Goal: Task Accomplishment & Management: Complete application form

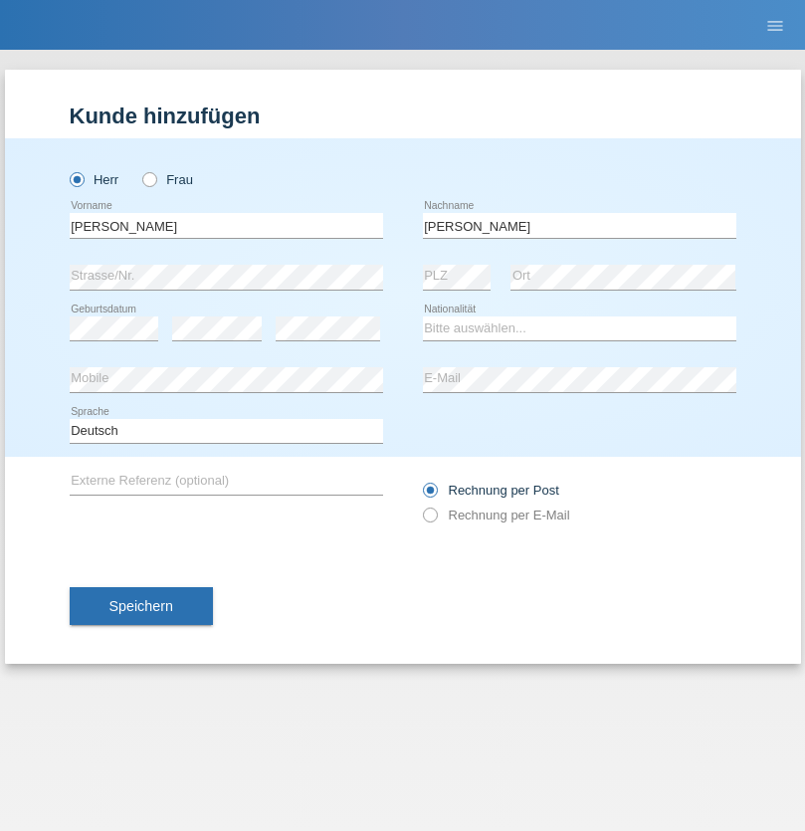
type input "[PERSON_NAME]"
select select "BG"
select select "C"
select select "22"
select select "04"
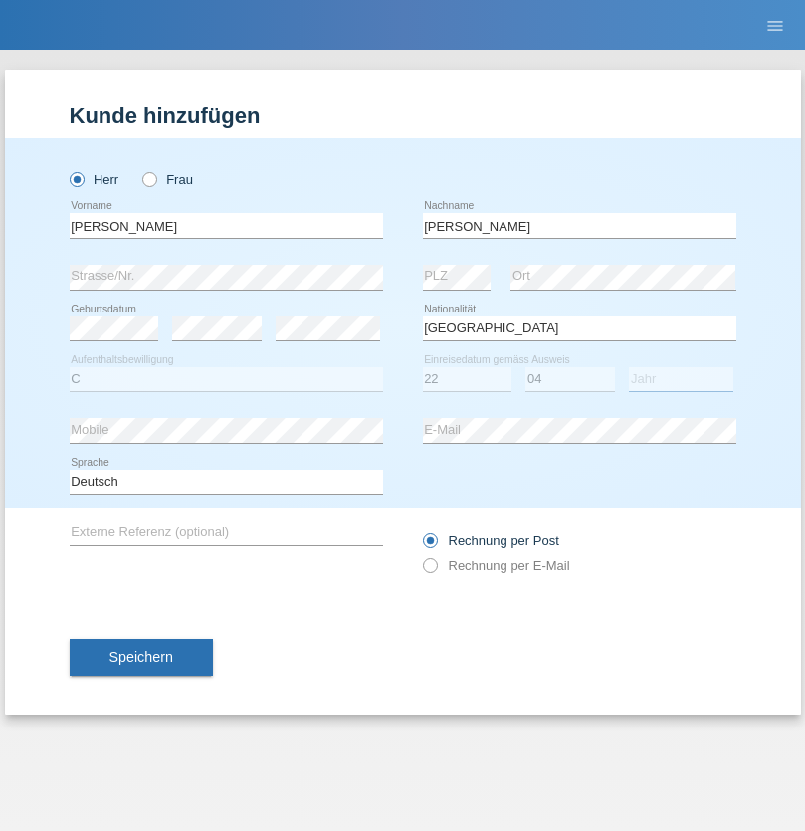
select select "2021"
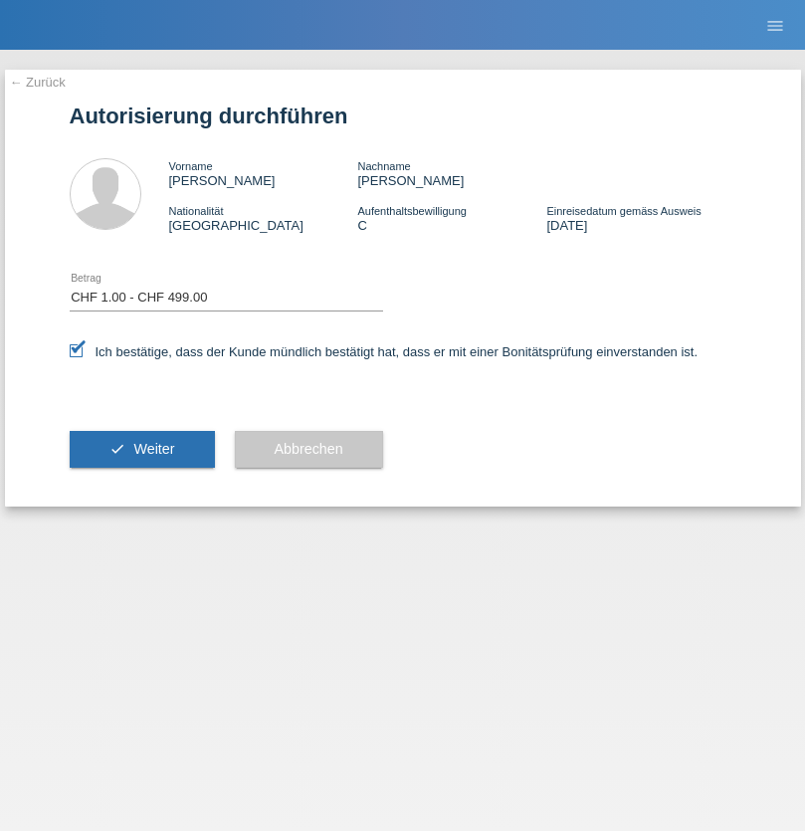
select select "1"
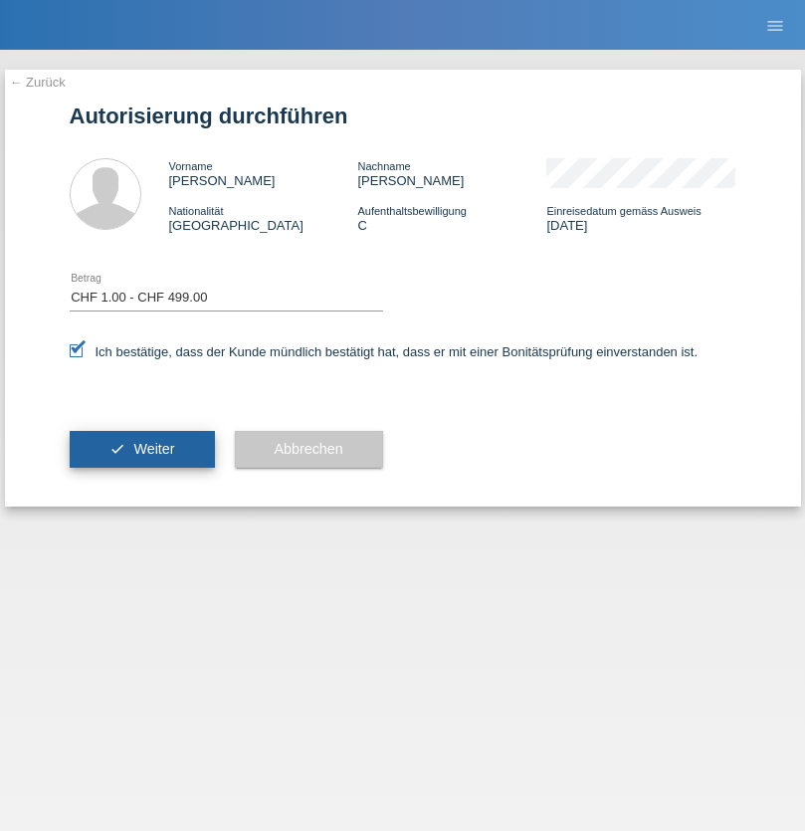
click at [141, 449] on span "Weiter" at bounding box center [153, 449] width 41 height 16
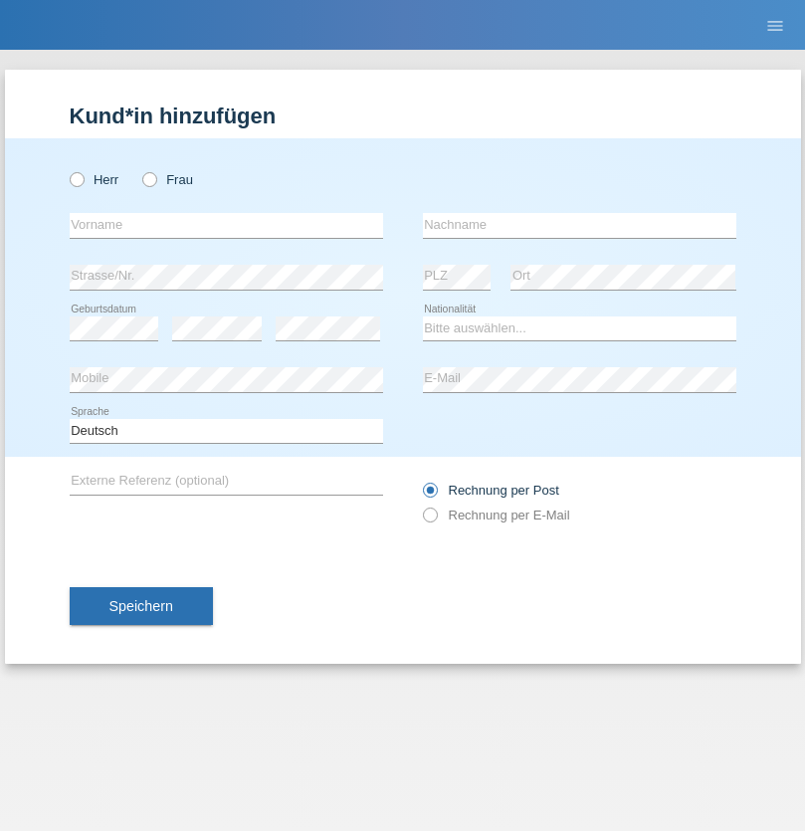
radio input "true"
click at [226, 225] on input "text" at bounding box center [226, 225] width 313 height 25
type input "Ilir"
click at [579, 225] on input "text" at bounding box center [579, 225] width 313 height 25
type input "Ajeti"
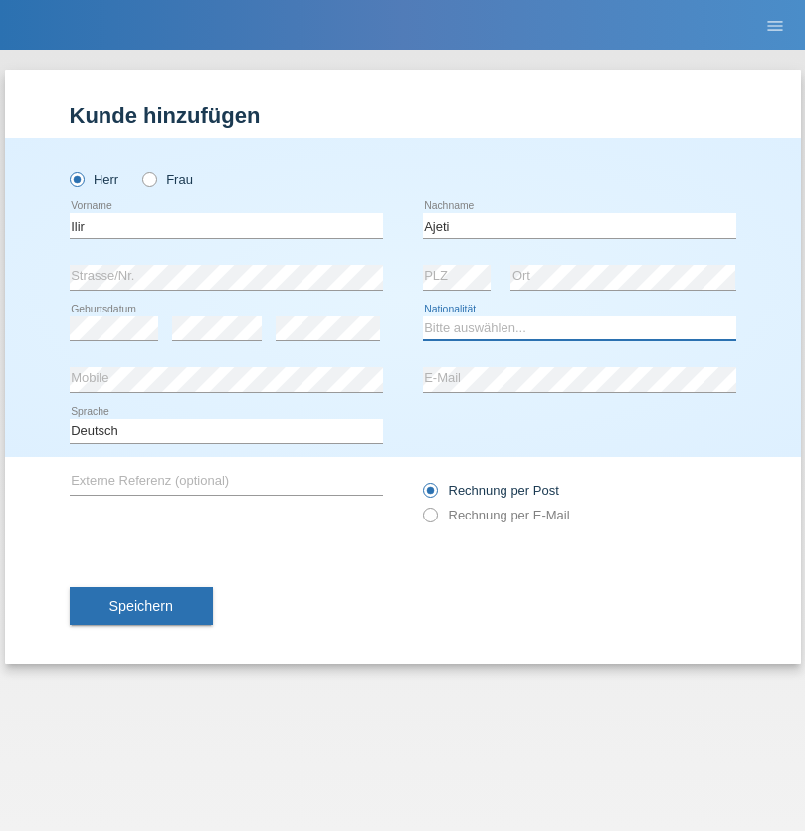
select select "XK"
select select "C"
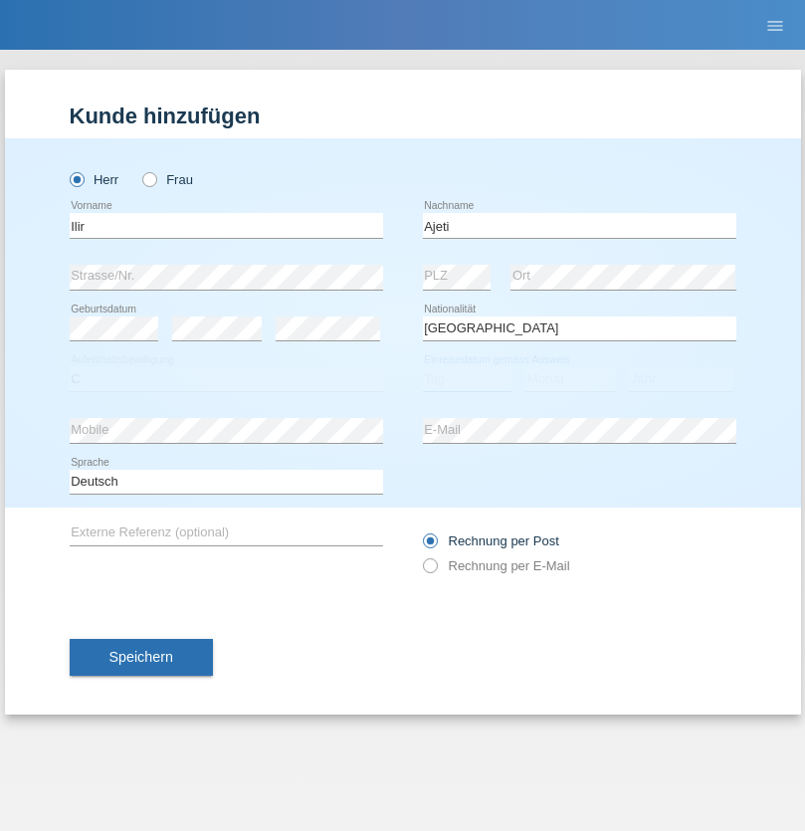
select select "20"
select select "08"
select select "2007"
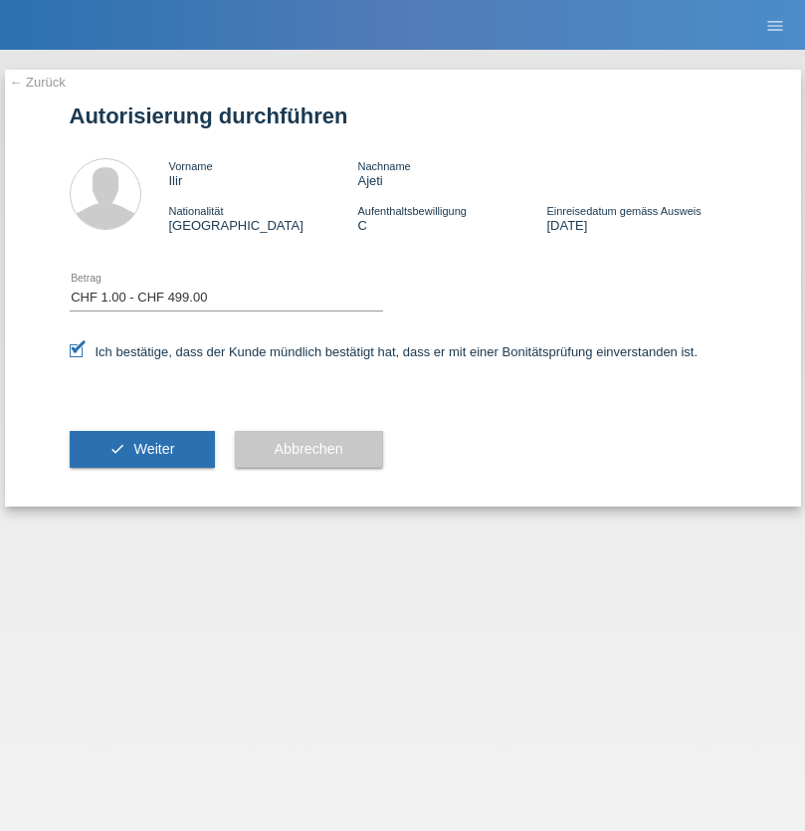
select select "1"
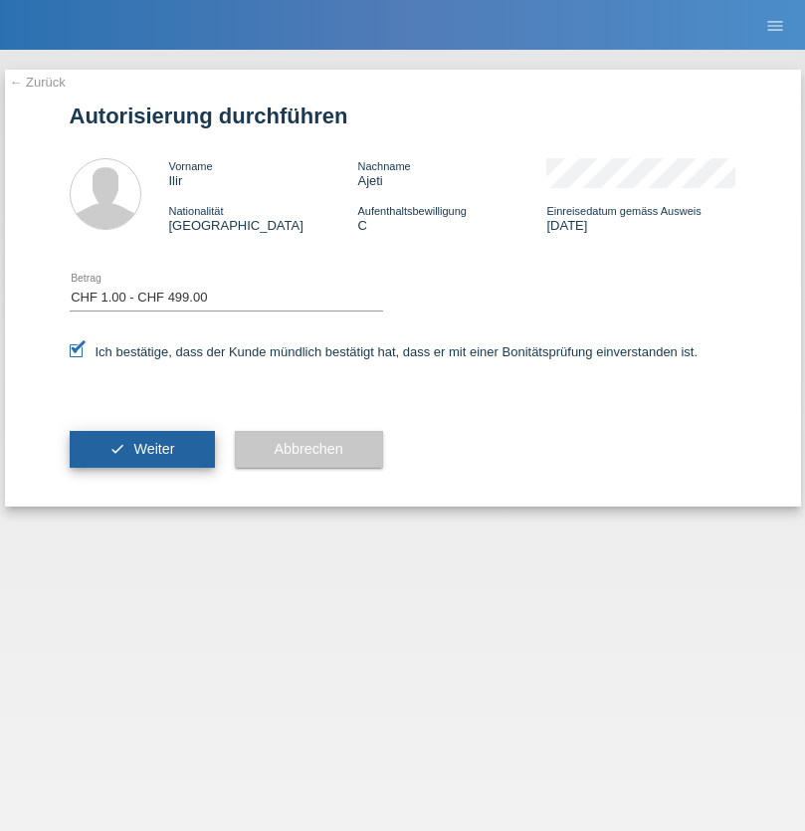
click at [141, 449] on span "Weiter" at bounding box center [153, 449] width 41 height 16
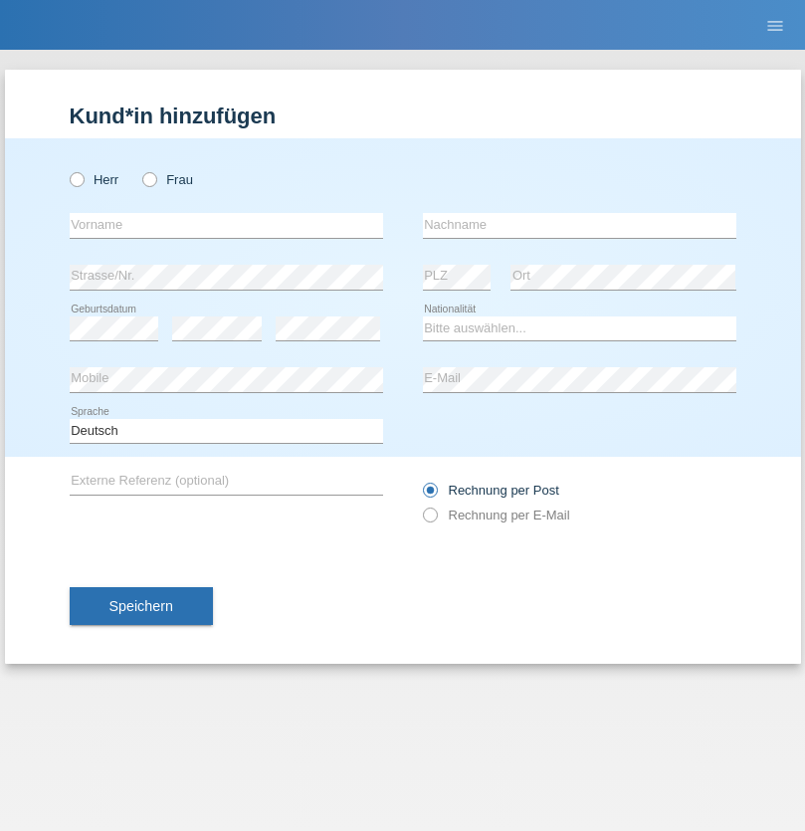
radio input "true"
click at [226, 225] on input "text" at bounding box center [226, 225] width 313 height 25
type input "Anisa"
click at [579, 225] on input "text" at bounding box center [579, 225] width 313 height 25
type input "Ahmedi"
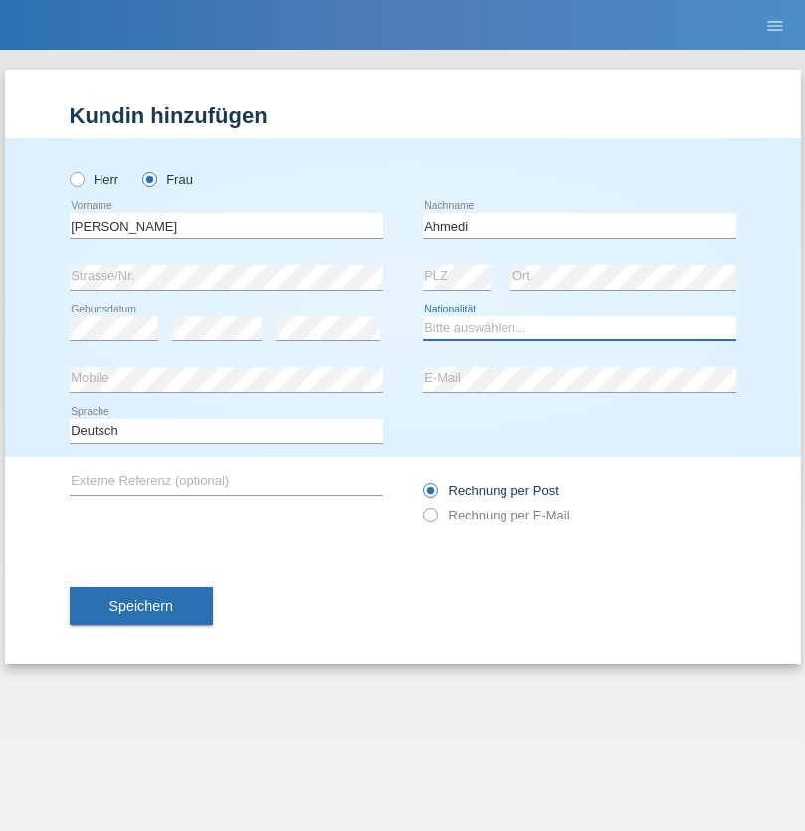
select select "CH"
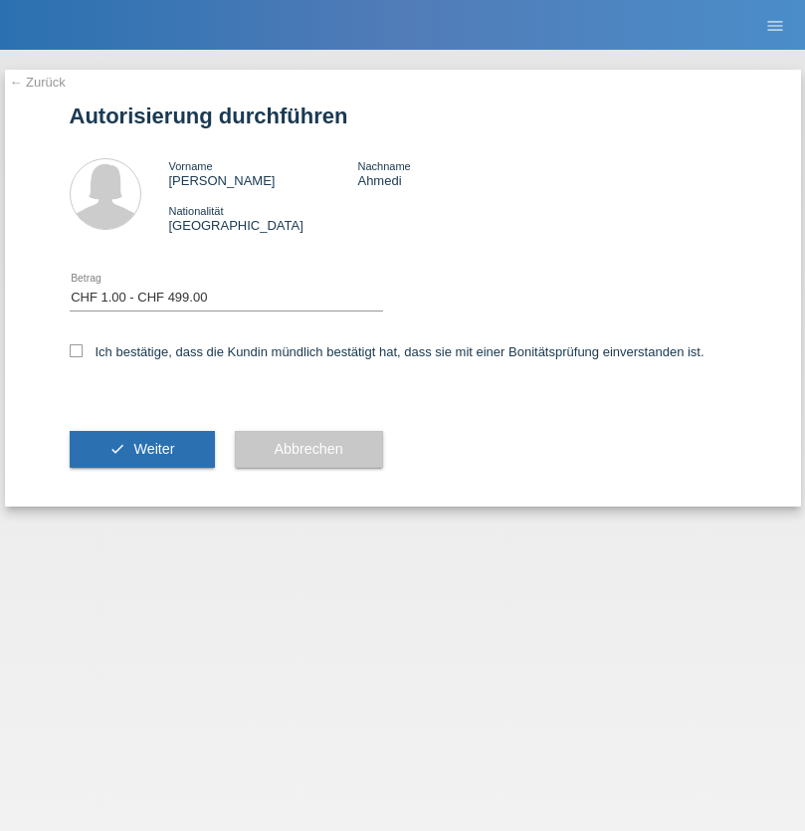
select select "1"
checkbox input "true"
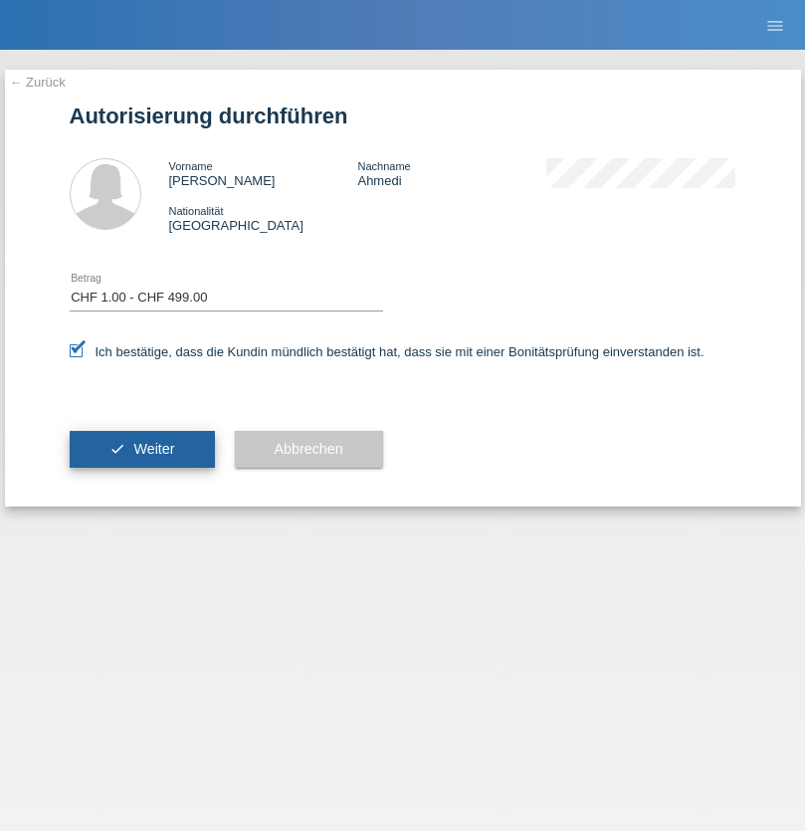
click at [141, 449] on span "Weiter" at bounding box center [153, 449] width 41 height 16
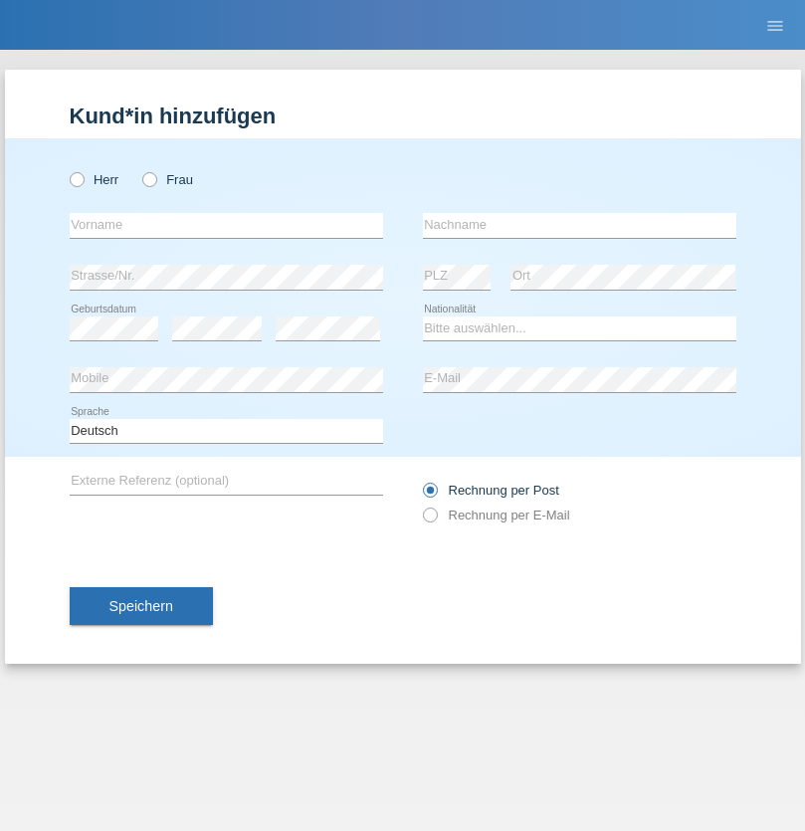
radio input "true"
click at [226, 225] on input "text" at bounding box center [226, 225] width 313 height 25
type input "Florije"
click at [579, 225] on input "text" at bounding box center [579, 225] width 313 height 25
type input "Jakupaj"
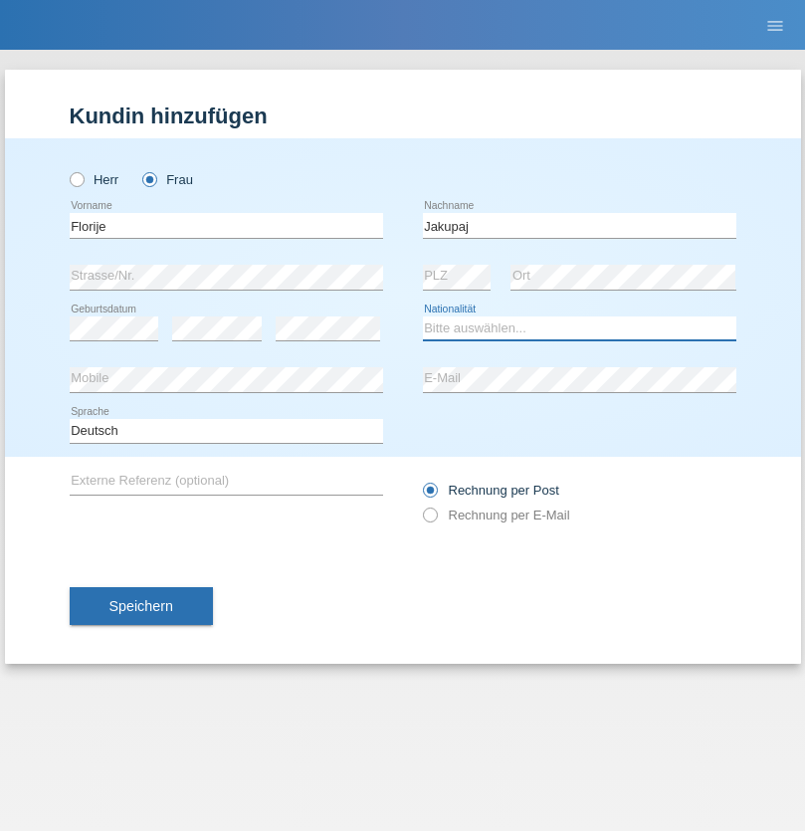
select select "XK"
select select "C"
select select "15"
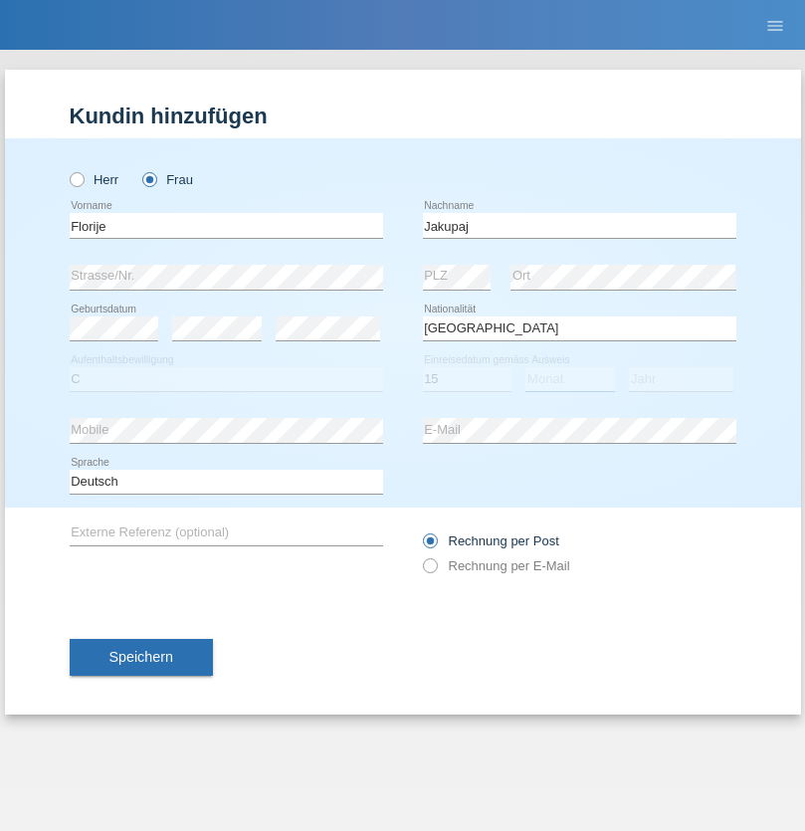
select select "08"
select select "2014"
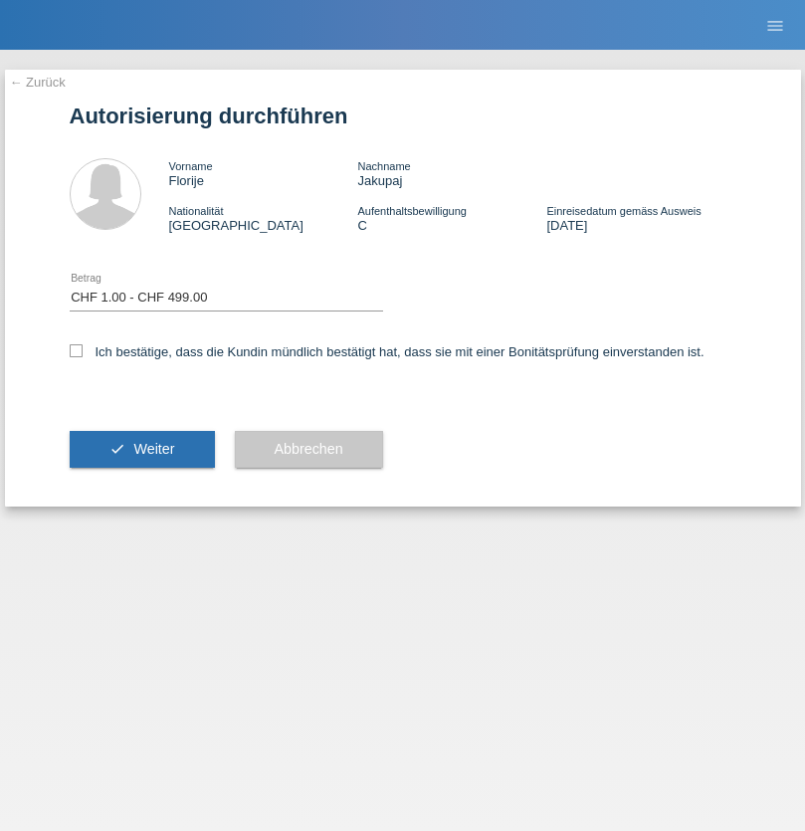
select select "1"
checkbox input "true"
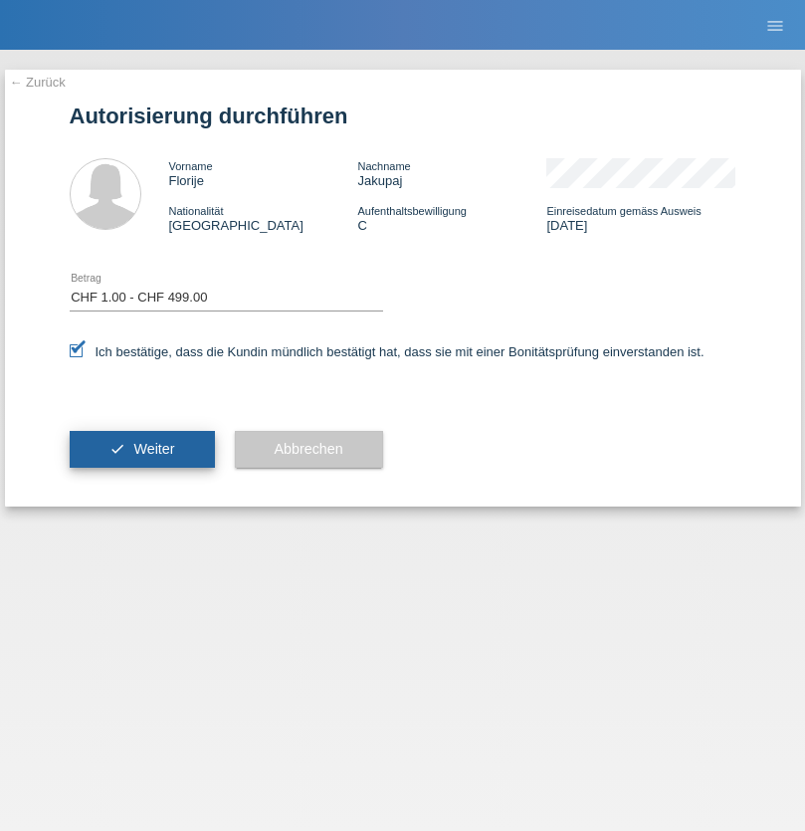
click at [141, 449] on span "Weiter" at bounding box center [153, 449] width 41 height 16
